Goal: Use online tool/utility: Utilize a website feature to perform a specific function

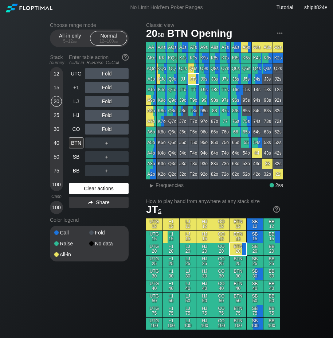
click at [70, 189] on div "Clear actions" at bounding box center [99, 188] width 60 height 11
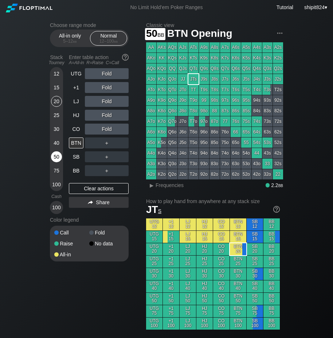
click at [54, 160] on div "50" at bounding box center [56, 156] width 11 height 11
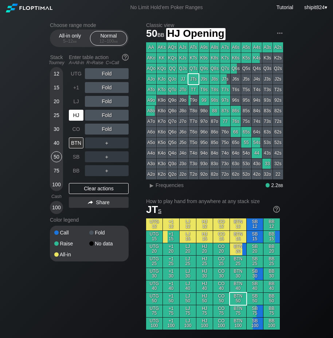
click at [78, 119] on div "HJ" at bounding box center [76, 115] width 15 height 11
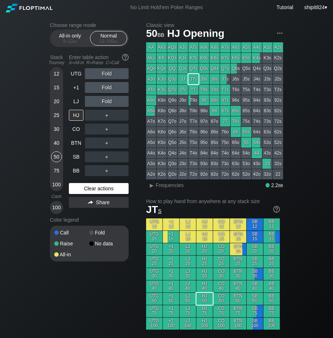
click at [77, 186] on div "Clear actions" at bounding box center [99, 188] width 60 height 11
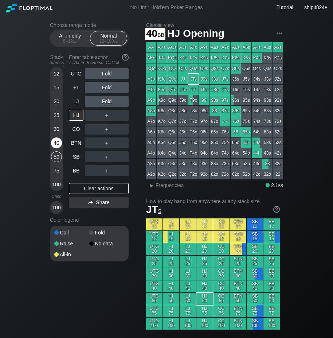
click at [58, 142] on div "40" at bounding box center [56, 142] width 11 height 11
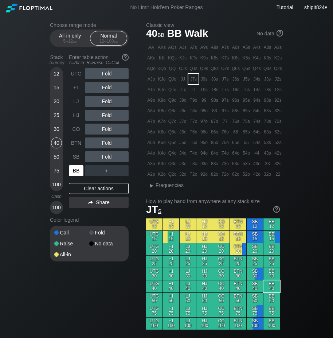
click at [75, 171] on div "BB" at bounding box center [76, 170] width 15 height 11
click at [106, 121] on div "A ✕ R ✕ C ✕ Fold" at bounding box center [107, 129] width 44 height 17
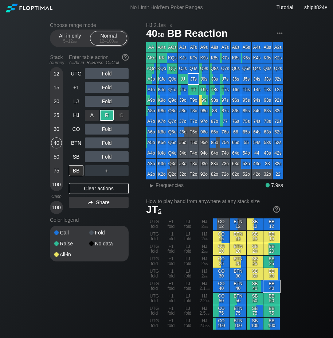
click at [107, 118] on div "R ✕" at bounding box center [107, 115] width 14 height 11
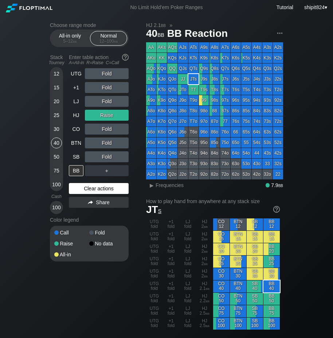
click at [99, 184] on div "Clear actions" at bounding box center [99, 188] width 60 height 11
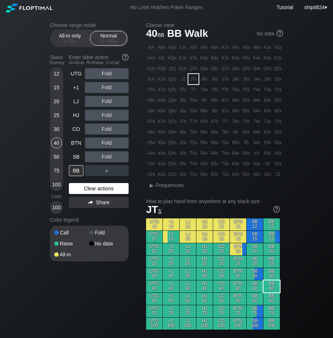
click at [75, 187] on div "Clear actions" at bounding box center [99, 188] width 60 height 11
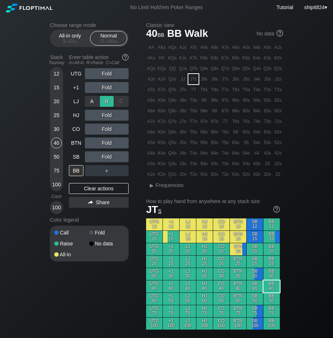
click at [109, 99] on div "R ✕" at bounding box center [107, 101] width 14 height 11
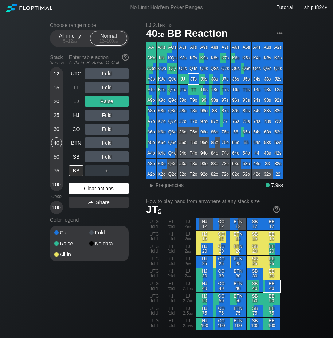
click at [93, 187] on div "Clear actions" at bounding box center [99, 188] width 60 height 11
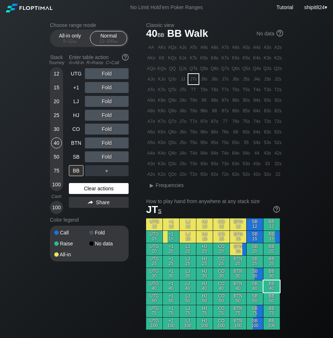
click at [77, 187] on div "Clear actions" at bounding box center [99, 188] width 60 height 11
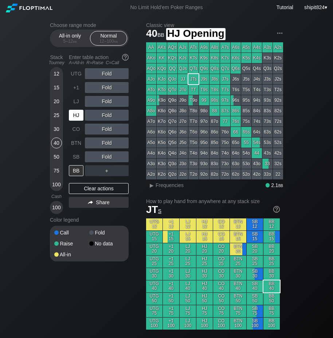
click at [79, 117] on div "HJ" at bounding box center [76, 115] width 15 height 11
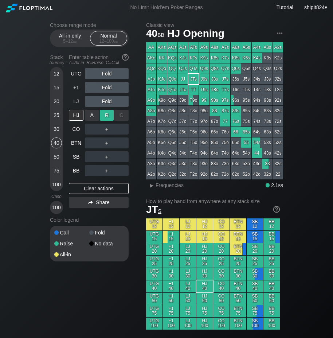
click at [110, 117] on div "R ✕" at bounding box center [107, 115] width 14 height 11
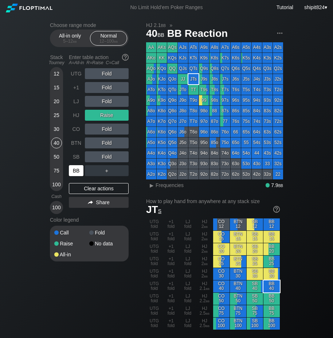
click at [72, 168] on div "BB" at bounding box center [76, 170] width 15 height 11
drag, startPoint x: 86, startPoint y: 192, endPoint x: 88, endPoint y: 189, distance: 3.8
click at [86, 192] on div "Clear actions" at bounding box center [99, 188] width 60 height 11
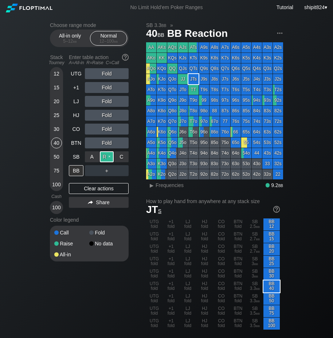
click at [103, 158] on div "R ✕" at bounding box center [107, 156] width 14 height 11
drag, startPoint x: 90, startPoint y: 191, endPoint x: 82, endPoint y: 179, distance: 14.1
click at [90, 191] on div "Clear actions" at bounding box center [99, 188] width 60 height 11
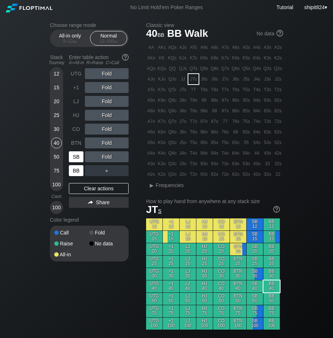
click at [74, 159] on div "SB" at bounding box center [76, 156] width 15 height 11
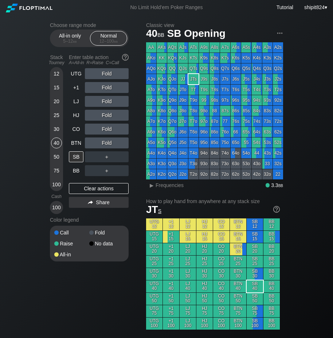
drag, startPoint x: 82, startPoint y: 189, endPoint x: 78, endPoint y: 179, distance: 10.8
click at [82, 189] on div "Clear actions" at bounding box center [99, 188] width 60 height 11
click at [73, 156] on div "SB" at bounding box center [76, 156] width 15 height 11
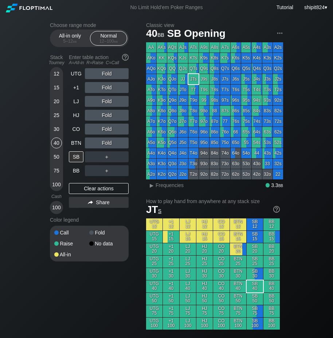
click at [58, 88] on div "15" at bounding box center [56, 87] width 11 height 11
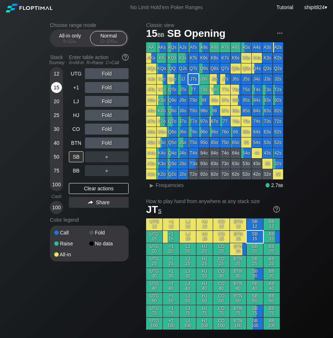
click at [58, 88] on div "15" at bounding box center [56, 87] width 11 height 11
click at [78, 186] on div "Clear actions" at bounding box center [99, 188] width 60 height 11
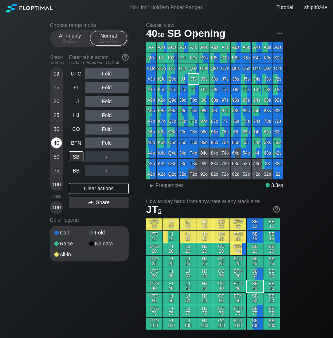
click at [58, 144] on div "40" at bounding box center [56, 142] width 11 height 11
click at [70, 131] on div "CO" at bounding box center [76, 129] width 15 height 11
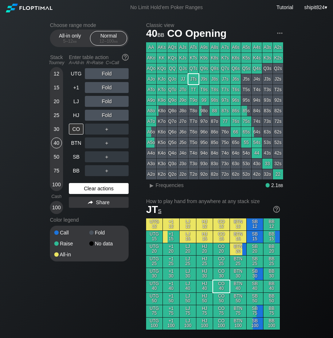
click at [81, 184] on div "Clear actions" at bounding box center [99, 188] width 60 height 11
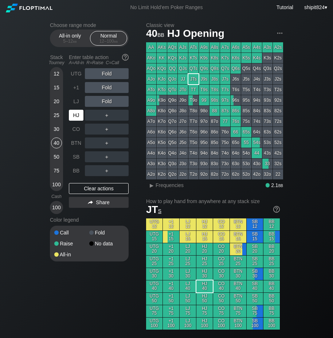
click at [78, 112] on div "HJ" at bounding box center [76, 115] width 15 height 11
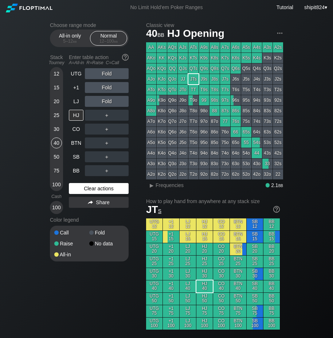
click at [95, 193] on div "Clear actions" at bounding box center [99, 188] width 60 height 11
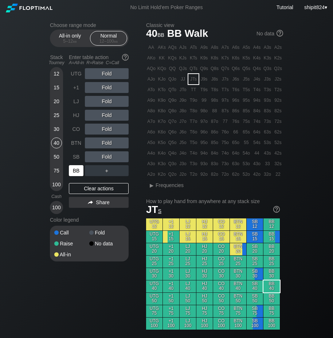
click at [77, 171] on div "BB" at bounding box center [76, 170] width 15 height 11
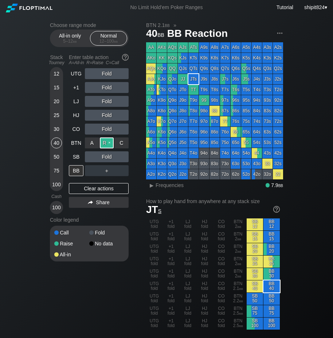
click at [108, 140] on div "R ✕" at bounding box center [107, 142] width 14 height 11
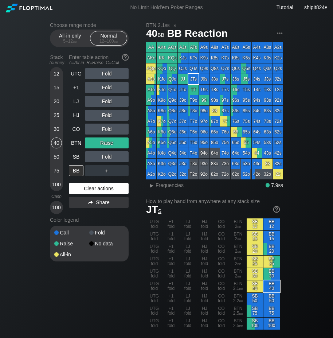
click at [114, 189] on div "Clear actions" at bounding box center [99, 188] width 60 height 11
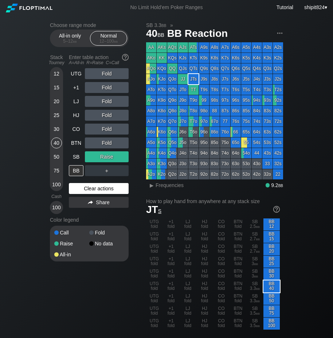
click at [88, 189] on div "Clear actions" at bounding box center [99, 188] width 60 height 11
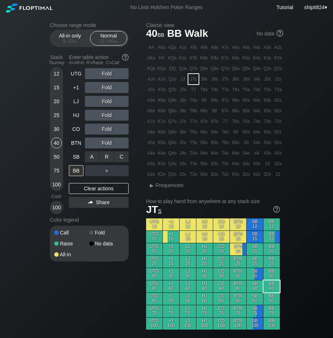
click at [121, 159] on div "C ✕" at bounding box center [121, 156] width 14 height 11
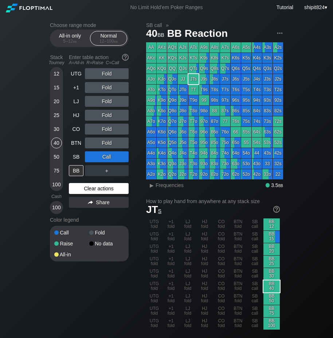
click at [92, 189] on div "Clear actions" at bounding box center [99, 188] width 60 height 11
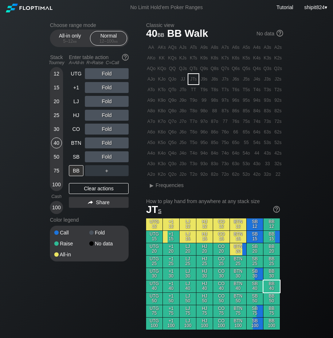
click at [54, 125] on div "30" at bounding box center [56, 129] width 11 height 11
click at [119, 159] on div "C ✕" at bounding box center [121, 156] width 14 height 11
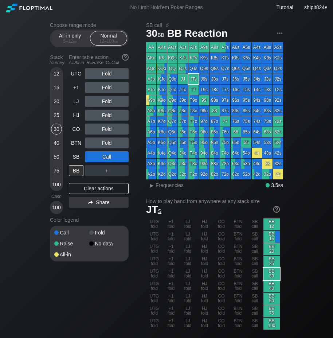
click at [88, 190] on div "Clear actions" at bounding box center [99, 188] width 60 height 11
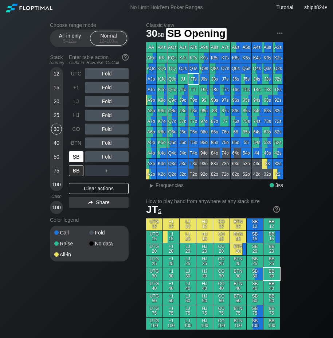
click at [77, 156] on div "SB" at bounding box center [76, 156] width 15 height 11
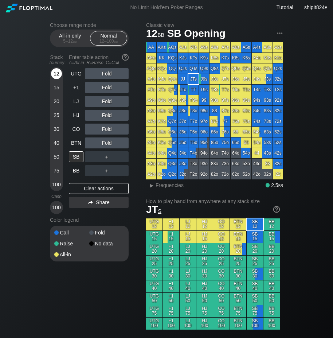
click at [55, 73] on div "12" at bounding box center [56, 73] width 11 height 11
click at [76, 153] on div "SB" at bounding box center [76, 156] width 15 height 11
click at [99, 191] on div "Clear actions" at bounding box center [99, 188] width 60 height 11
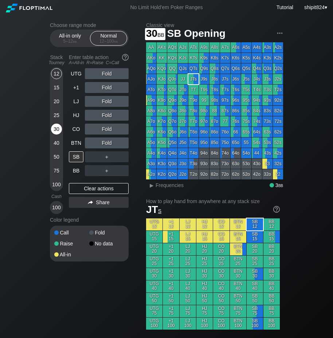
click at [57, 125] on div "30" at bounding box center [56, 129] width 11 height 11
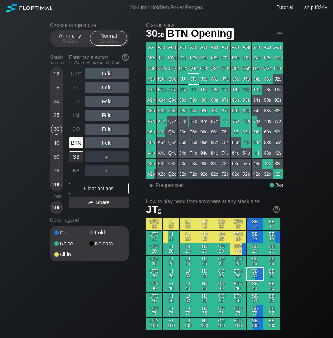
click at [76, 139] on div "BTN" at bounding box center [76, 142] width 15 height 11
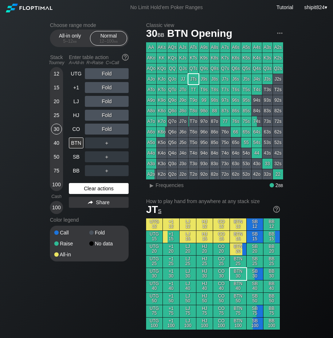
drag, startPoint x: 114, startPoint y: 185, endPoint x: 257, endPoint y: 173, distance: 143.4
click at [115, 185] on div "Clear actions" at bounding box center [99, 188] width 60 height 11
click at [88, 189] on div "Clear actions" at bounding box center [99, 188] width 60 height 11
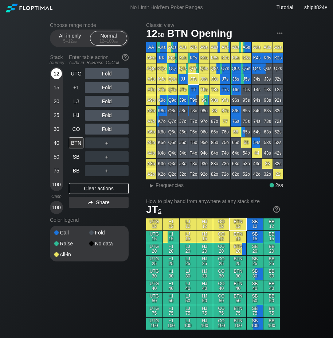
click at [55, 74] on div "12" at bounding box center [56, 73] width 11 height 11
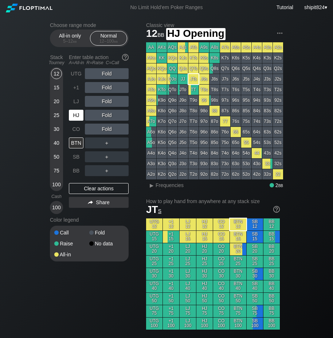
click at [81, 115] on div "HJ" at bounding box center [76, 115] width 15 height 11
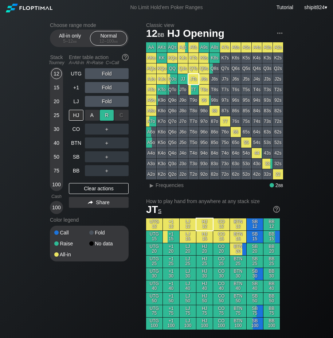
click at [102, 114] on div "R ✕" at bounding box center [107, 115] width 14 height 11
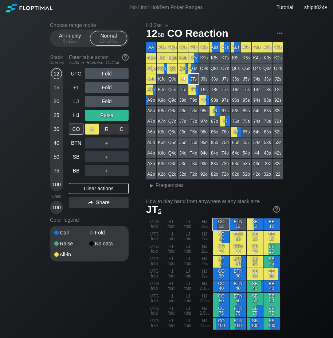
click at [91, 128] on div "A ✕" at bounding box center [92, 129] width 14 height 11
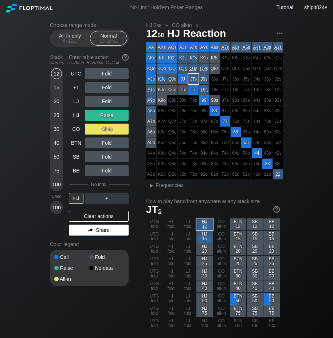
drag, startPoint x: 86, startPoint y: 214, endPoint x: 86, endPoint y: 199, distance: 15.3
click at [86, 214] on div "Clear actions" at bounding box center [99, 216] width 60 height 11
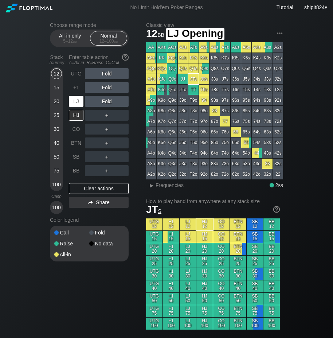
click at [78, 96] on div "LJ" at bounding box center [77, 101] width 16 height 14
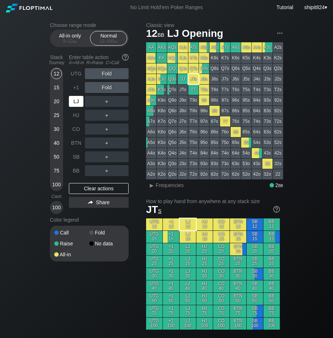
click at [78, 96] on div "LJ" at bounding box center [77, 101] width 16 height 14
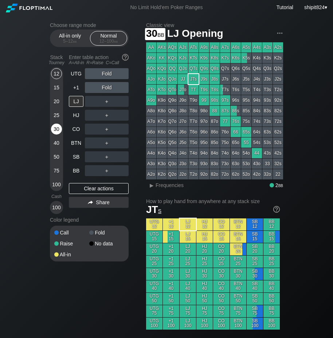
click at [59, 131] on div "30" at bounding box center [56, 129] width 11 height 11
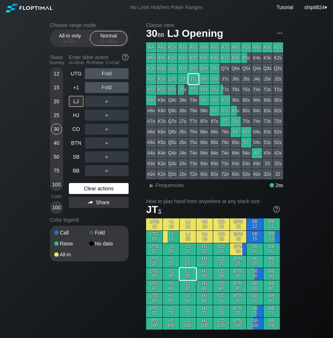
click at [78, 188] on div "Clear actions" at bounding box center [99, 188] width 60 height 11
click at [104, 100] on div "R ✕" at bounding box center [107, 101] width 14 height 11
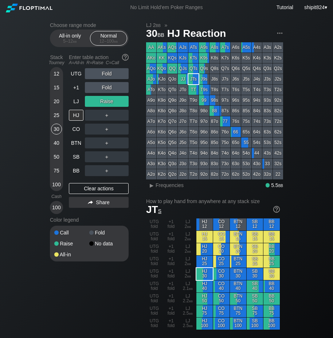
click at [109, 129] on div "＋" at bounding box center [107, 129] width 44 height 11
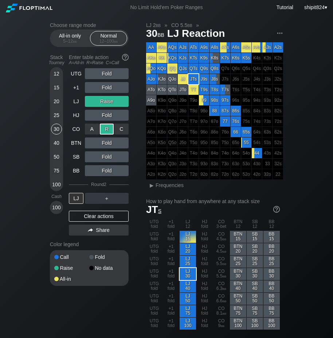
click at [109, 129] on div "R ✕" at bounding box center [107, 129] width 14 height 11
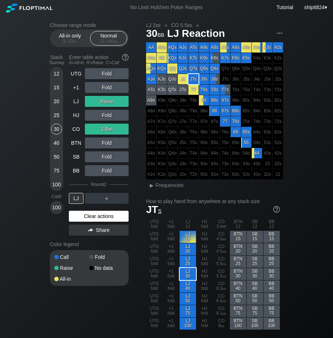
click at [94, 217] on div "Clear actions" at bounding box center [99, 216] width 60 height 11
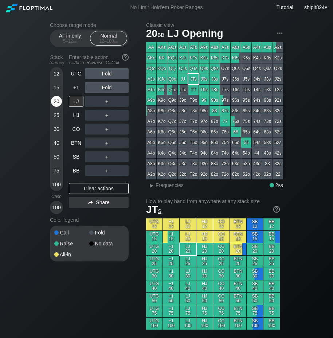
click at [56, 104] on div "20" at bounding box center [56, 101] width 11 height 11
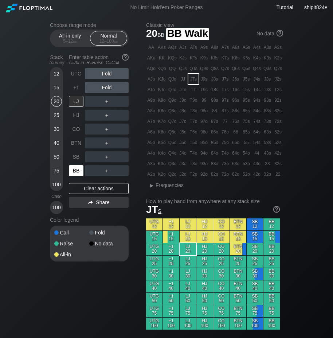
click at [78, 168] on div "BB" at bounding box center [76, 170] width 15 height 11
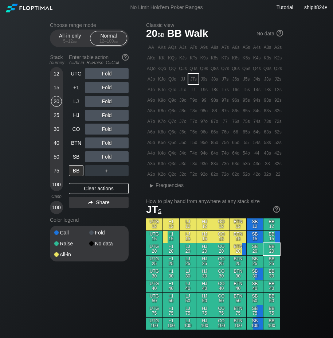
click at [103, 111] on div "Fold" at bounding box center [107, 115] width 44 height 11
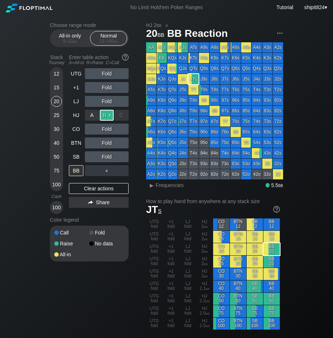
click at [104, 111] on div "R ✕" at bounding box center [107, 115] width 14 height 11
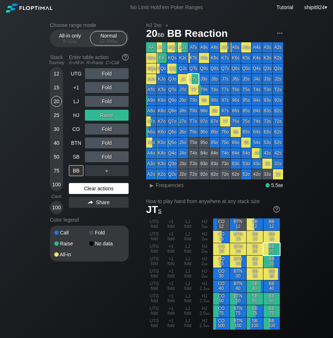
click at [88, 189] on div "Clear actions" at bounding box center [99, 188] width 60 height 11
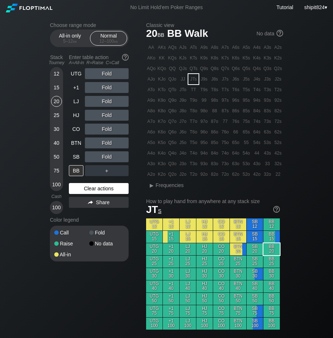
click at [88, 189] on div "Clear actions" at bounding box center [99, 188] width 60 height 11
click at [110, 159] on div "R ✕" at bounding box center [107, 156] width 14 height 11
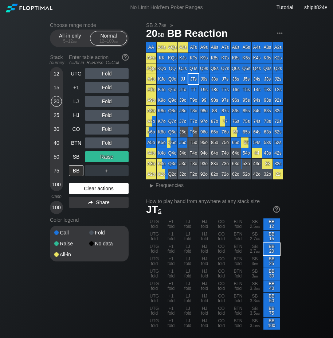
click at [87, 189] on div "Clear actions" at bounding box center [99, 188] width 60 height 11
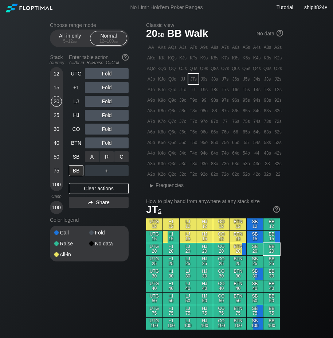
click at [128, 154] on div "C ✕" at bounding box center [121, 156] width 14 height 11
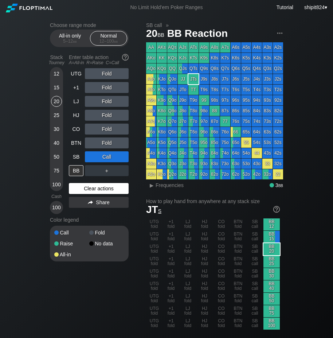
click at [88, 189] on div "Clear actions" at bounding box center [99, 188] width 60 height 11
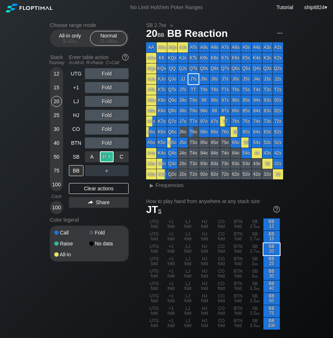
click at [111, 153] on div "R ✕" at bounding box center [107, 156] width 14 height 11
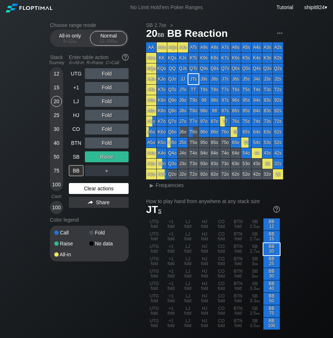
click at [100, 188] on div "Clear actions" at bounding box center [99, 188] width 60 height 11
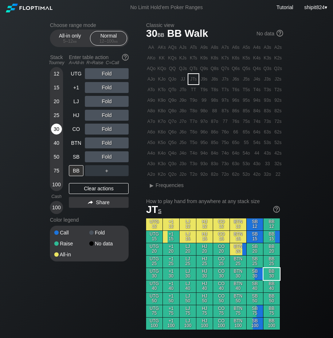
click at [57, 125] on div "30" at bounding box center [56, 129] width 11 height 11
click at [105, 128] on div "A ✕ R ✕ C ✕ Fold" at bounding box center [107, 129] width 44 height 11
click at [105, 128] on div "R ✕" at bounding box center [107, 129] width 14 height 11
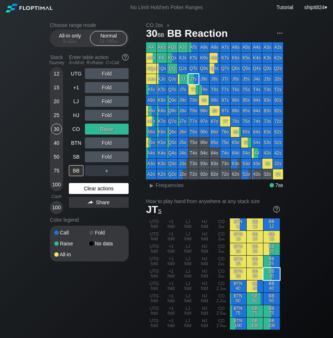
click at [88, 186] on div "Clear actions" at bounding box center [99, 188] width 60 height 11
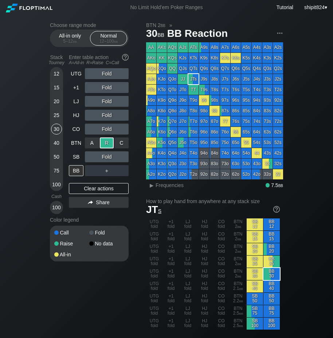
click at [111, 143] on div "R ✕" at bounding box center [107, 142] width 14 height 11
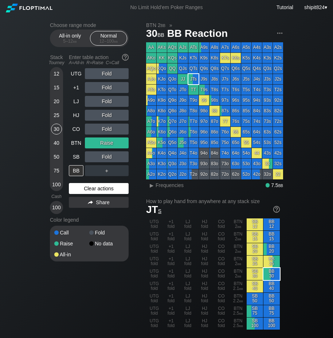
click at [106, 191] on div "Clear actions" at bounding box center [99, 188] width 60 height 11
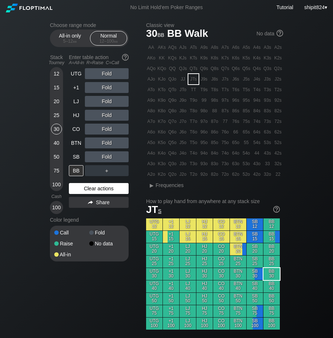
click at [106, 191] on div "Clear actions" at bounding box center [99, 188] width 60 height 11
click at [117, 156] on div "C ✕" at bounding box center [121, 156] width 14 height 11
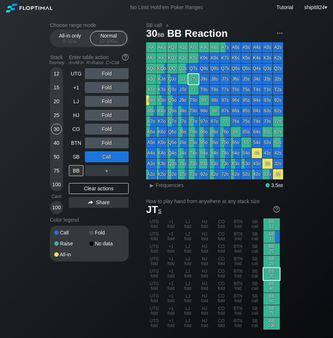
click at [78, 192] on div "Clear actions" at bounding box center [99, 188] width 60 height 11
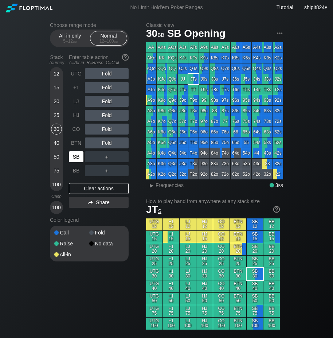
click at [77, 156] on div "SB" at bounding box center [76, 156] width 15 height 11
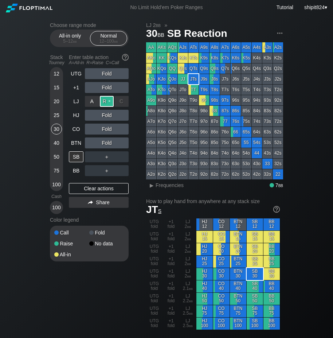
click at [107, 102] on div "R ✕" at bounding box center [107, 101] width 14 height 11
click at [123, 114] on div "C ✕" at bounding box center [121, 115] width 14 height 11
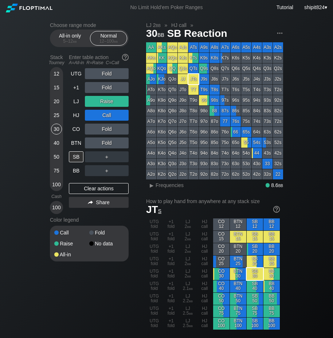
drag, startPoint x: 92, startPoint y: 190, endPoint x: 87, endPoint y: 175, distance: 16.0
click at [92, 190] on div "Clear actions" at bounding box center [99, 188] width 60 height 11
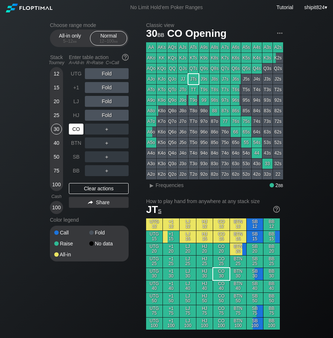
click at [73, 131] on div "CO" at bounding box center [76, 129] width 15 height 11
click at [115, 191] on div "Clear actions" at bounding box center [99, 188] width 60 height 11
click at [78, 131] on div "CO" at bounding box center [76, 129] width 15 height 11
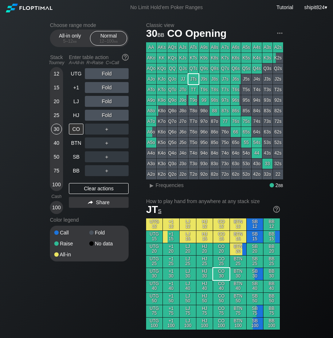
click at [62, 109] on div "12 15 20 25 30 40 50 75 100" at bounding box center [56, 129] width 13 height 124
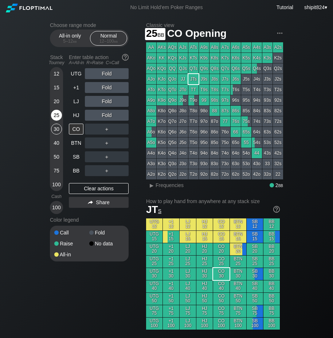
click at [62, 112] on div "25" at bounding box center [56, 117] width 11 height 14
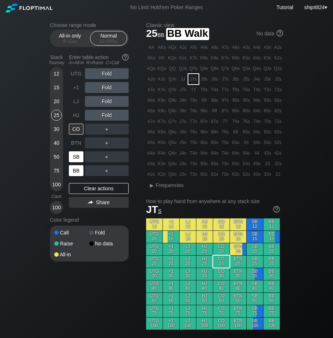
drag, startPoint x: 76, startPoint y: 168, endPoint x: 78, endPoint y: 163, distance: 5.1
click at [76, 168] on div "BB" at bounding box center [76, 170] width 15 height 11
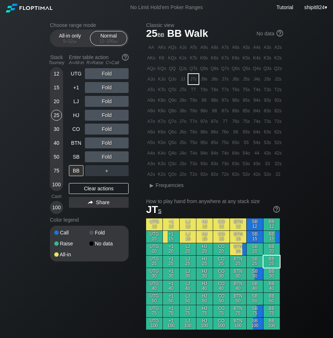
click at [115, 100] on div "Fold" at bounding box center [107, 101] width 44 height 11
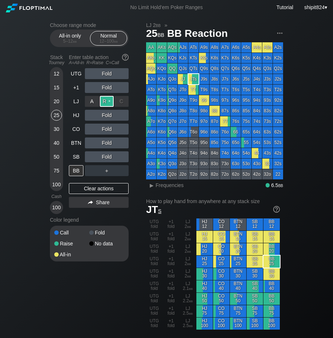
click at [109, 102] on div "R ✕" at bounding box center [107, 101] width 14 height 11
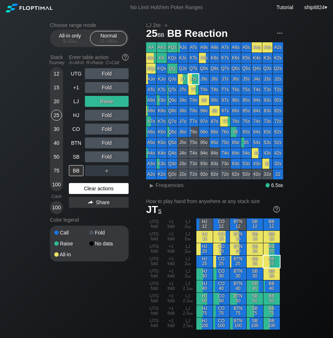
click at [97, 186] on div "Clear actions" at bounding box center [99, 188] width 60 height 11
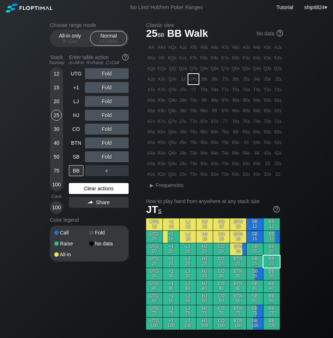
click at [97, 188] on div "Clear actions" at bounding box center [99, 188] width 60 height 11
click at [103, 125] on div "R ✕" at bounding box center [107, 129] width 14 height 11
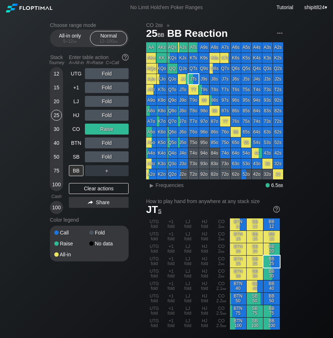
drag, startPoint x: 86, startPoint y: 189, endPoint x: 88, endPoint y: 159, distance: 29.9
click at [86, 189] on div "Clear actions" at bounding box center [99, 188] width 60 height 11
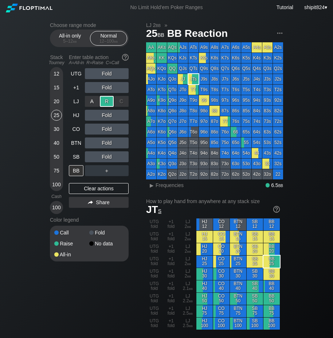
click at [105, 106] on div "R ✕" at bounding box center [107, 101] width 14 height 11
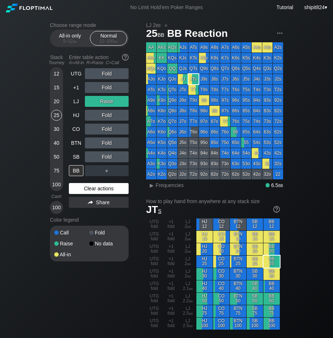
click at [113, 187] on div "Clear actions" at bounding box center [99, 188] width 60 height 11
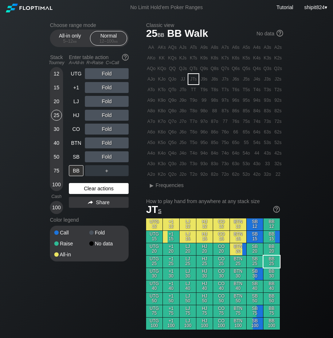
click at [85, 186] on div "Clear actions" at bounding box center [99, 188] width 60 height 11
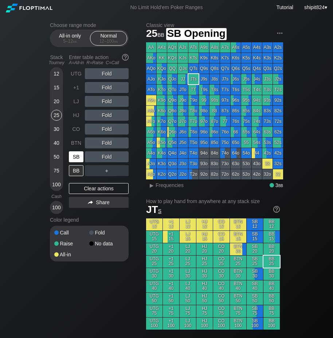
click at [81, 162] on div "SB" at bounding box center [76, 156] width 15 height 11
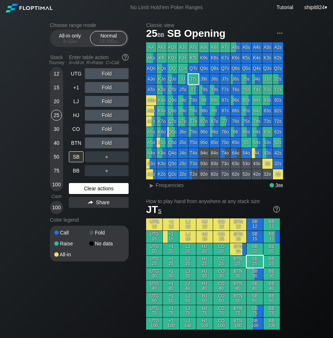
click at [91, 185] on div "Clear actions" at bounding box center [99, 188] width 60 height 11
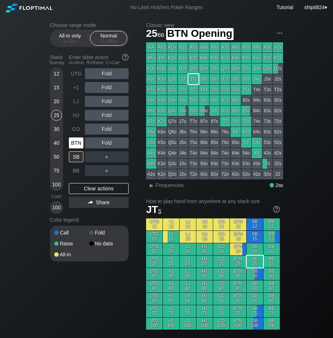
click at [76, 144] on div "BTN" at bounding box center [76, 142] width 15 height 11
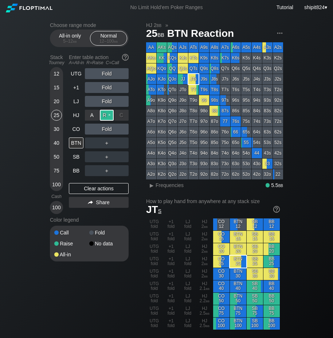
click at [104, 117] on div "R ✕" at bounding box center [107, 115] width 14 height 11
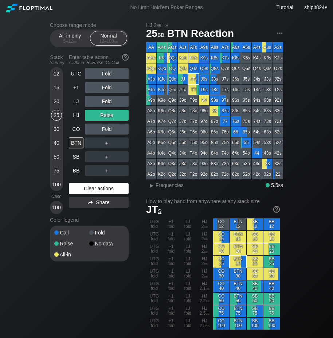
click at [85, 190] on div "Clear actions" at bounding box center [99, 188] width 60 height 11
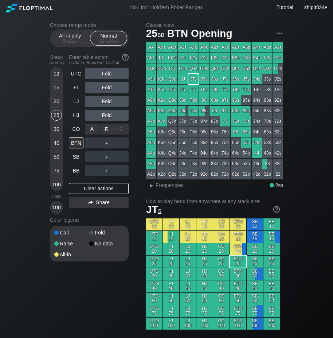
click at [108, 128] on div "A ✕ R ✕ C ✕ Fold" at bounding box center [107, 129] width 44 height 11
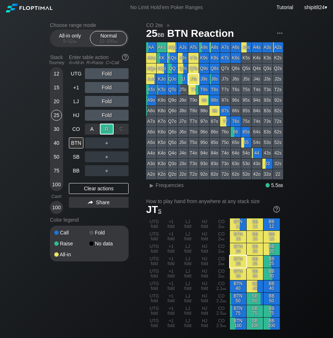
click at [108, 128] on div "R ✕" at bounding box center [107, 129] width 14 height 11
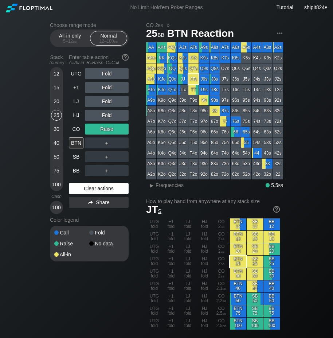
click at [84, 189] on div "Clear actions" at bounding box center [99, 188] width 60 height 11
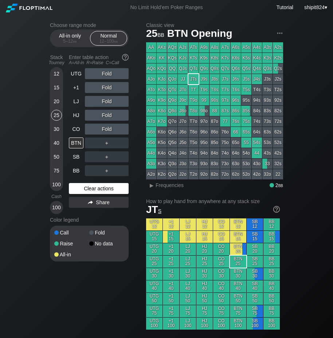
click at [84, 189] on div "Clear actions" at bounding box center [99, 188] width 60 height 11
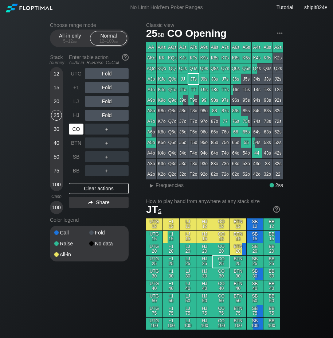
click at [79, 132] on div "CO" at bounding box center [76, 129] width 15 height 11
click at [77, 188] on div "Clear actions" at bounding box center [99, 188] width 60 height 11
click at [63, 105] on div "12 15 20 25 30 40 50 75 100" at bounding box center [56, 129] width 13 height 124
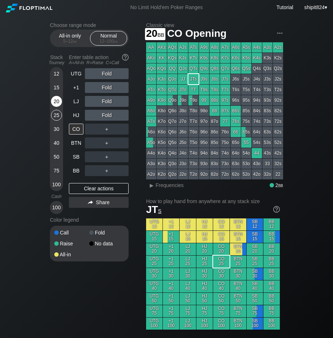
click at [52, 103] on div "20" at bounding box center [56, 101] width 11 height 11
click at [108, 134] on div "＋" at bounding box center [107, 129] width 44 height 11
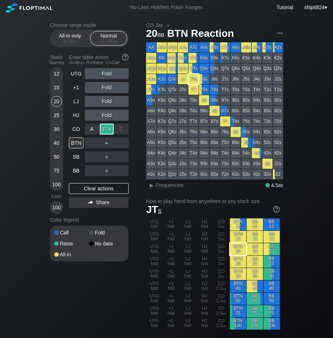
click at [106, 131] on div "R ✕" at bounding box center [107, 129] width 14 height 11
click at [109, 148] on div "R ✕" at bounding box center [107, 142] width 14 height 11
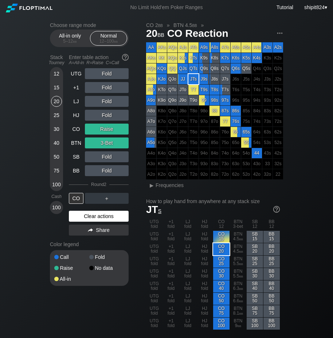
click at [97, 218] on div "Clear actions" at bounding box center [99, 216] width 60 height 11
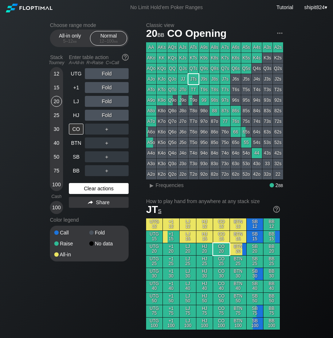
click at [97, 218] on div "Color legend" at bounding box center [89, 220] width 79 height 12
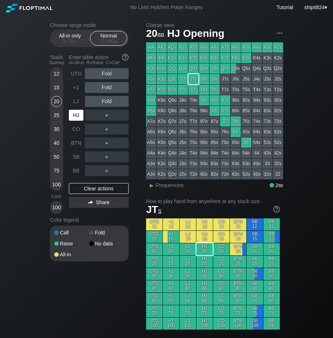
click at [77, 122] on div "HJ" at bounding box center [77, 115] width 16 height 14
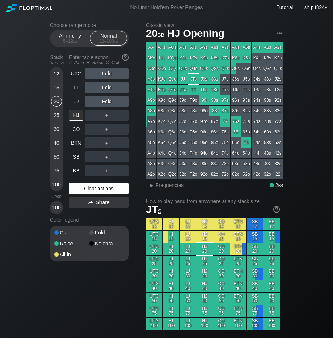
click at [78, 185] on div "Clear actions" at bounding box center [99, 188] width 60 height 11
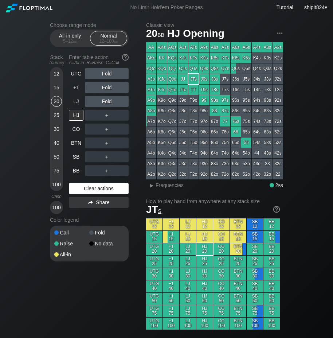
click at [93, 186] on div "Clear actions" at bounding box center [99, 188] width 60 height 11
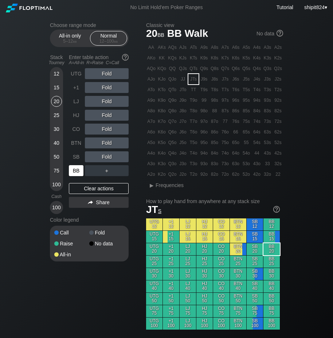
click at [78, 168] on div "BB" at bounding box center [76, 170] width 15 height 11
click at [104, 139] on div "Fold" at bounding box center [107, 142] width 44 height 11
click at [104, 139] on div "R ✕" at bounding box center [107, 142] width 14 height 11
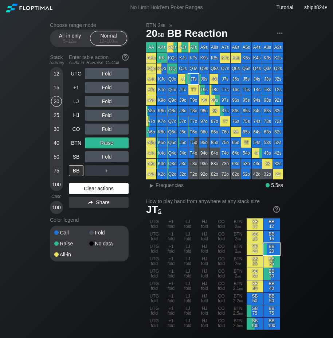
click at [105, 188] on div "Clear actions" at bounding box center [99, 188] width 60 height 11
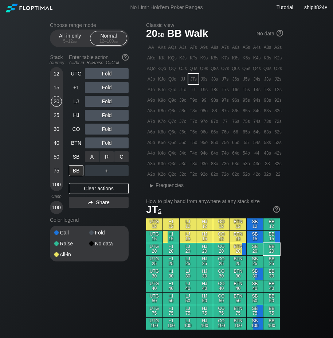
click at [125, 158] on div "C ✕" at bounding box center [121, 156] width 14 height 11
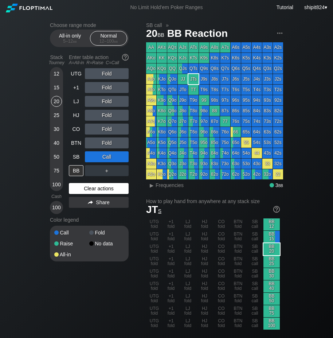
click at [118, 190] on div "Clear actions" at bounding box center [99, 188] width 60 height 11
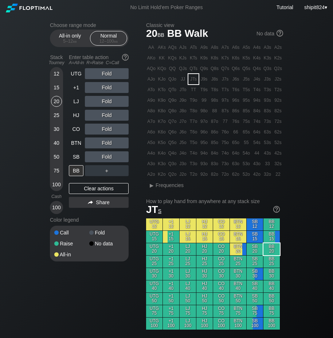
click at [103, 189] on div "Clear actions" at bounding box center [99, 188] width 60 height 11
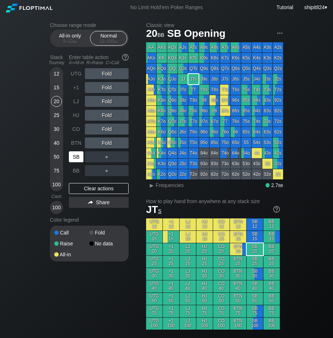
click at [73, 159] on div "SB" at bounding box center [76, 156] width 15 height 11
click at [107, 117] on div "R ✕" at bounding box center [107, 115] width 14 height 11
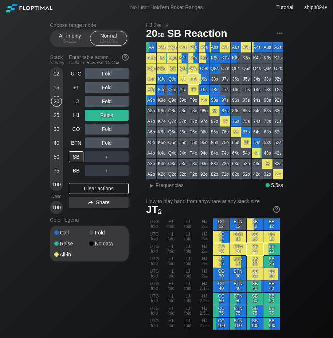
click at [83, 186] on div "Clear actions" at bounding box center [99, 188] width 60 height 11
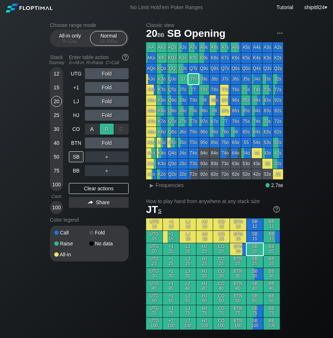
click at [106, 132] on div "R ✕" at bounding box center [107, 129] width 14 height 11
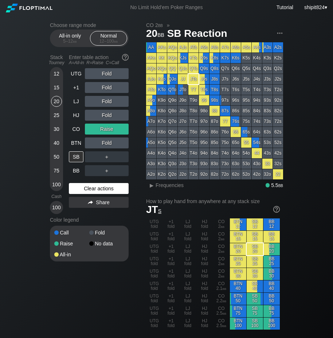
click at [76, 189] on div "Clear actions" at bounding box center [99, 188] width 60 height 11
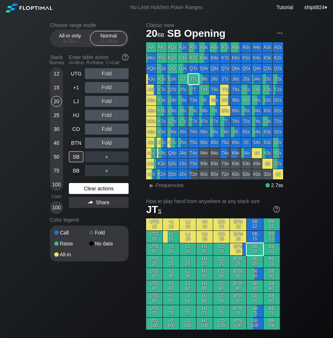
click at [77, 187] on div "Clear actions" at bounding box center [99, 188] width 60 height 11
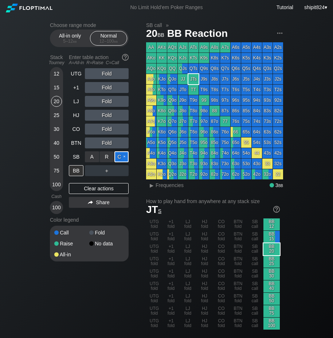
click at [124, 157] on div "C ✕" at bounding box center [121, 156] width 14 height 11
click at [105, 167] on div "R ✕" at bounding box center [107, 170] width 14 height 11
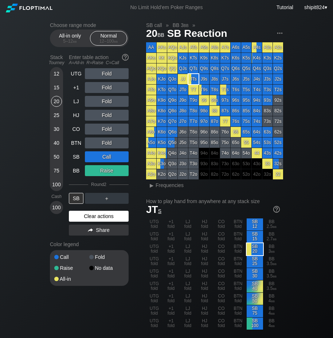
click at [87, 215] on div "Clear actions" at bounding box center [99, 216] width 60 height 11
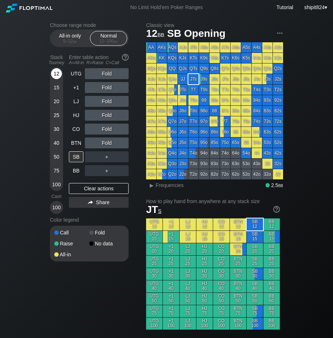
click at [56, 81] on div "12" at bounding box center [56, 75] width 11 height 14
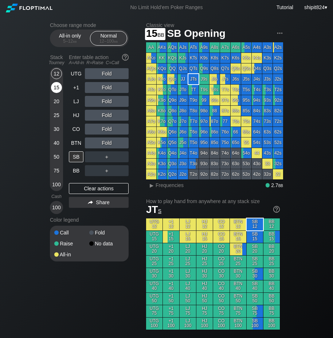
click at [56, 85] on div "15" at bounding box center [56, 87] width 11 height 11
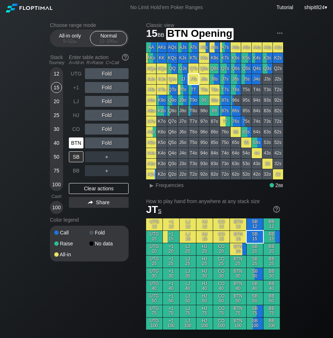
click at [77, 145] on div "BTN" at bounding box center [76, 142] width 15 height 11
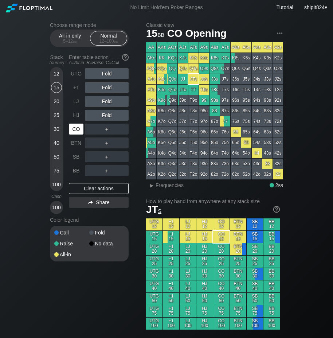
click at [72, 126] on div "CO" at bounding box center [76, 129] width 15 height 11
click at [82, 101] on div "LJ" at bounding box center [76, 101] width 15 height 11
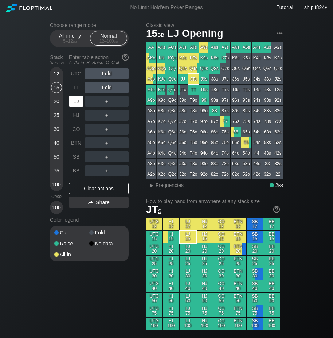
click at [82, 101] on div "LJ" at bounding box center [76, 101] width 15 height 11
click at [58, 79] on div "12" at bounding box center [56, 73] width 11 height 11
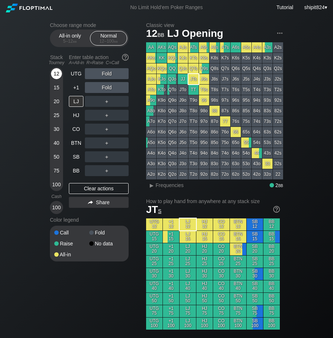
click at [60, 75] on div "12" at bounding box center [56, 73] width 11 height 11
click at [90, 186] on div "Clear actions" at bounding box center [99, 188] width 60 height 11
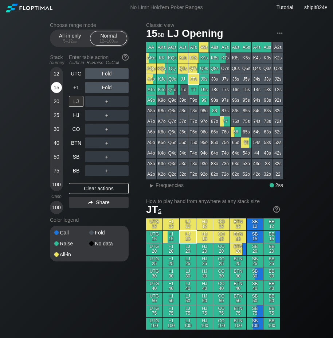
click at [54, 85] on div "15" at bounding box center [56, 87] width 11 height 11
click at [80, 177] on div "UTG Fold +1 Fold LJ ＋ HJ ＋ CO ＋ BTN ＋ SB ＋ BB ＋ Clear actions Share" at bounding box center [99, 141] width 60 height 146
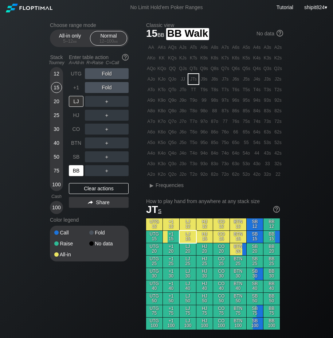
click at [76, 171] on div "BB" at bounding box center [76, 170] width 15 height 11
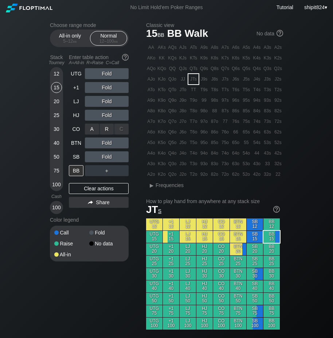
click at [98, 125] on div "A ✕ R ✕ C ✕ Fold" at bounding box center [107, 129] width 44 height 11
click at [103, 112] on div "R ✕" at bounding box center [107, 115] width 14 height 11
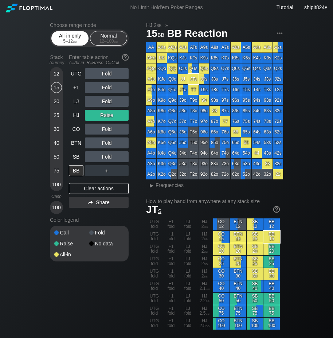
click at [65, 41] on div "5 – 12 bb" at bounding box center [70, 41] width 31 height 5
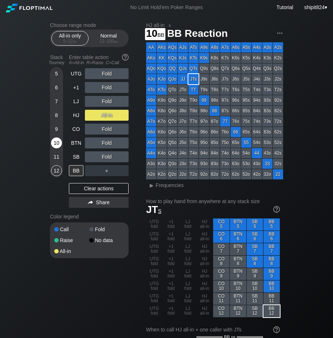
click at [57, 147] on div "10" at bounding box center [56, 142] width 11 height 11
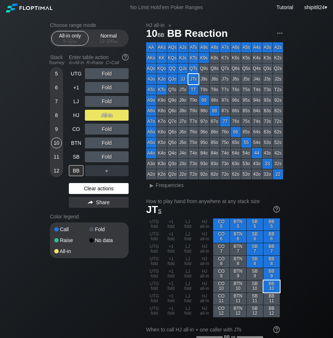
click at [80, 190] on div "Clear actions" at bounding box center [99, 188] width 60 height 11
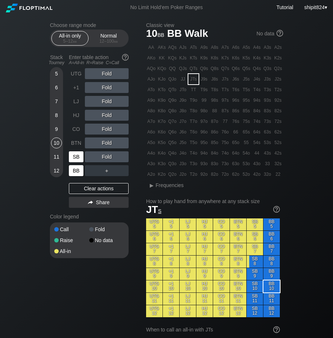
click at [75, 159] on div "SB" at bounding box center [76, 156] width 15 height 11
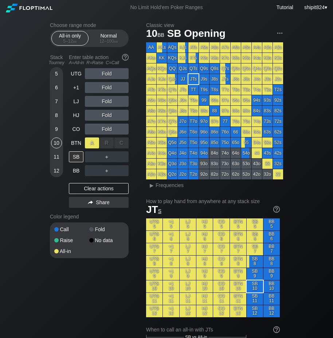
click at [96, 141] on div "A ✕" at bounding box center [92, 142] width 14 height 11
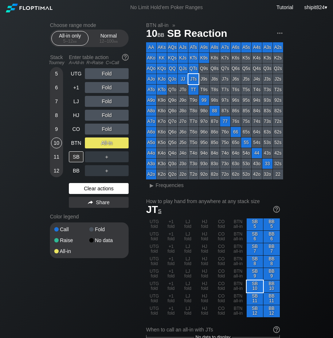
drag, startPoint x: 90, startPoint y: 190, endPoint x: 115, endPoint y: 184, distance: 25.9
click at [90, 190] on div "Clear actions" at bounding box center [99, 188] width 60 height 11
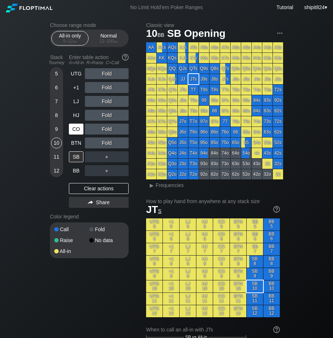
click at [76, 128] on div "CO" at bounding box center [76, 129] width 15 height 11
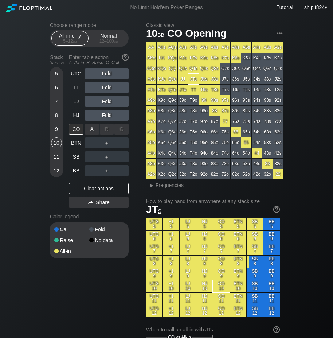
click at [112, 128] on div "R ✕" at bounding box center [107, 129] width 14 height 11
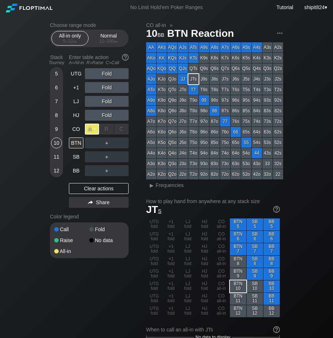
click at [92, 130] on div "A ✕" at bounding box center [92, 129] width 14 height 11
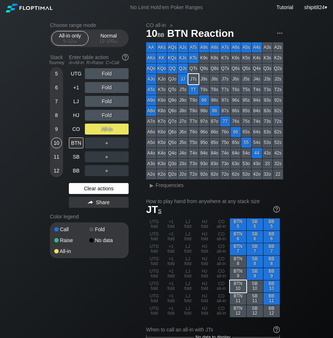
click at [94, 189] on div "Clear actions" at bounding box center [99, 188] width 60 height 11
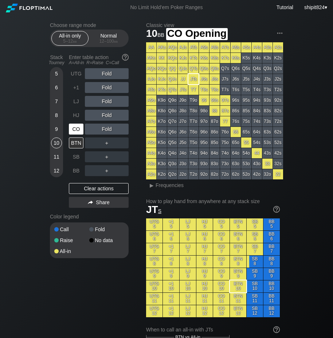
click at [74, 127] on div "CO" at bounding box center [76, 129] width 15 height 11
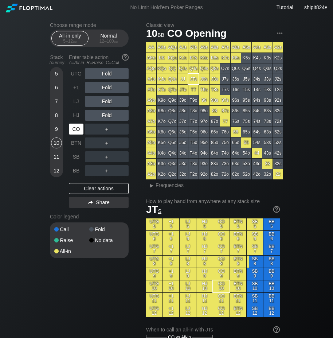
click at [74, 127] on div "CO" at bounding box center [76, 129] width 15 height 11
click at [62, 130] on div "5 6 7 8 9 10 11 12" at bounding box center [56, 122] width 13 height 110
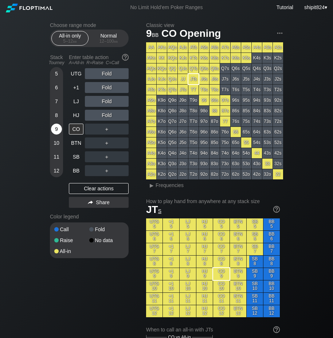
click at [54, 127] on div "9" at bounding box center [56, 129] width 11 height 11
click at [60, 102] on div "7" at bounding box center [56, 101] width 11 height 11
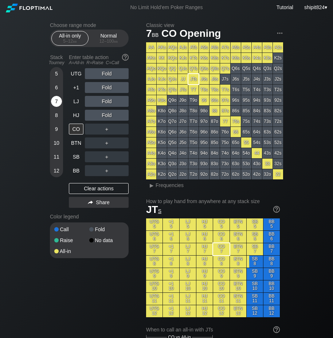
drag, startPoint x: 60, startPoint y: 102, endPoint x: 60, endPoint y: 114, distance: 12.0
click at [59, 103] on div "7" at bounding box center [56, 101] width 11 height 11
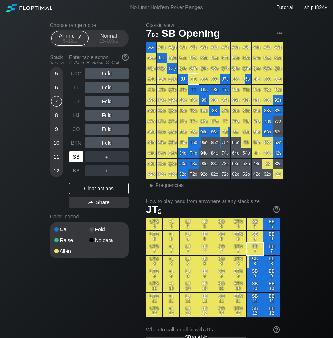
click at [75, 155] on div "SB" at bounding box center [76, 156] width 15 height 11
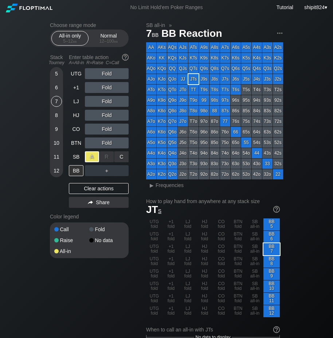
drag, startPoint x: 91, startPoint y: 155, endPoint x: 66, endPoint y: 158, distance: 25.3
click at [90, 156] on div "A ✕" at bounding box center [92, 156] width 14 height 11
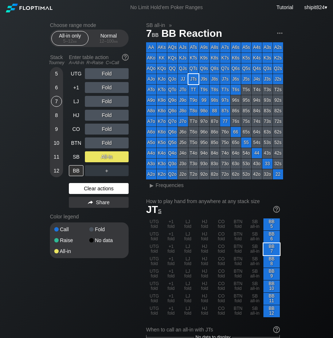
drag, startPoint x: 86, startPoint y: 191, endPoint x: 72, endPoint y: 153, distance: 40.8
click at [86, 191] on div "Clear actions" at bounding box center [99, 188] width 60 height 11
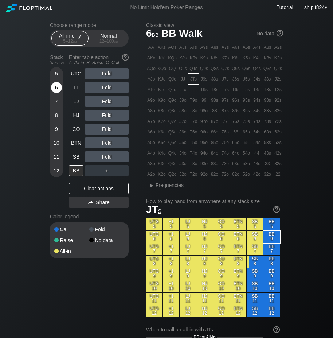
click at [57, 86] on div "6" at bounding box center [56, 87] width 11 height 11
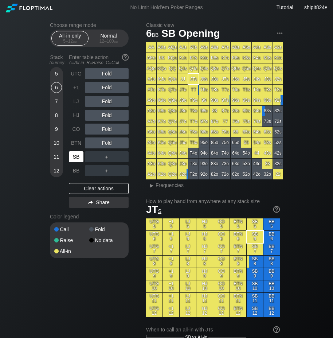
click at [75, 158] on div "SB" at bounding box center [76, 156] width 15 height 11
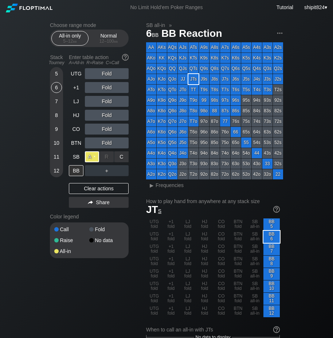
click at [89, 153] on div "A ✕" at bounding box center [92, 156] width 14 height 11
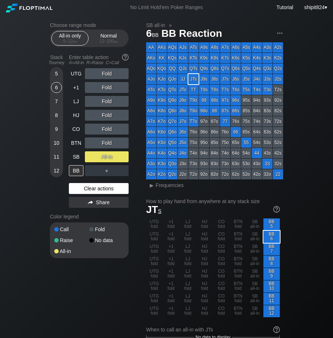
click at [82, 186] on div "Clear actions" at bounding box center [99, 188] width 60 height 11
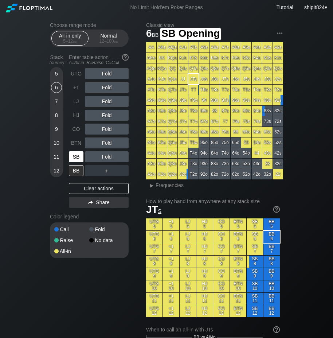
click at [80, 160] on div "SB" at bounding box center [76, 156] width 15 height 11
